Goal: Find contact information: Find contact information

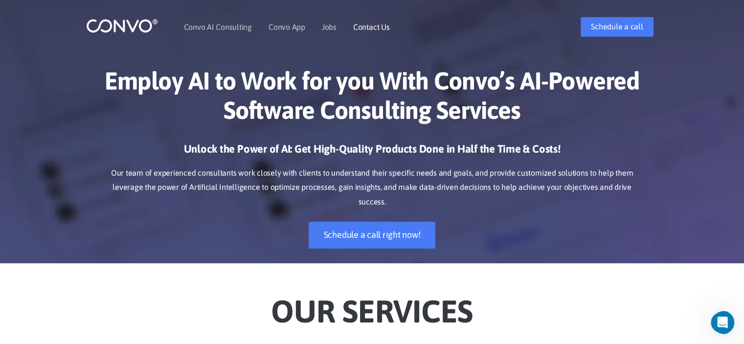
click at [368, 29] on link "Contact Us" at bounding box center [371, 27] width 37 height 8
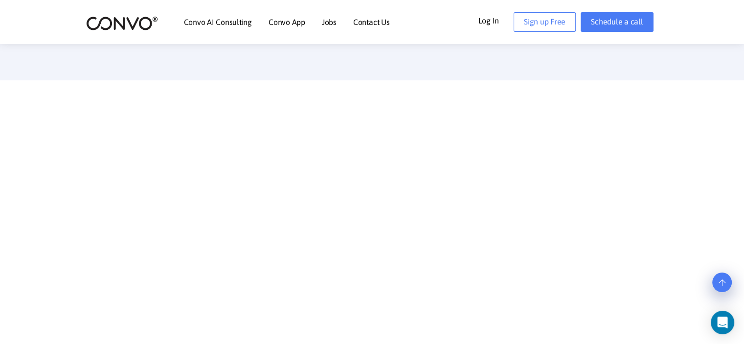
scroll to position [609, 0]
